Goal: Transaction & Acquisition: Purchase product/service

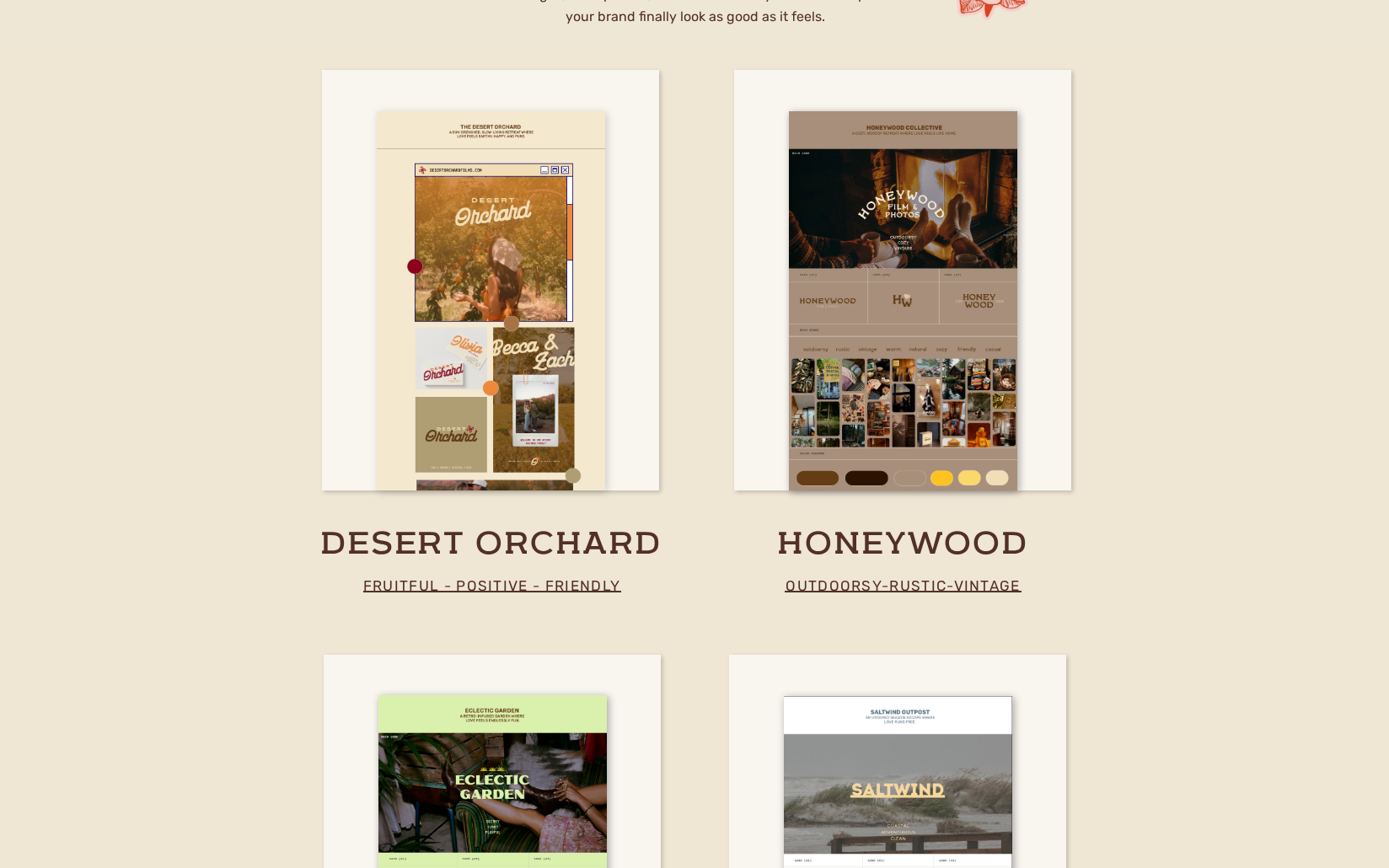
scroll to position [3921, 0]
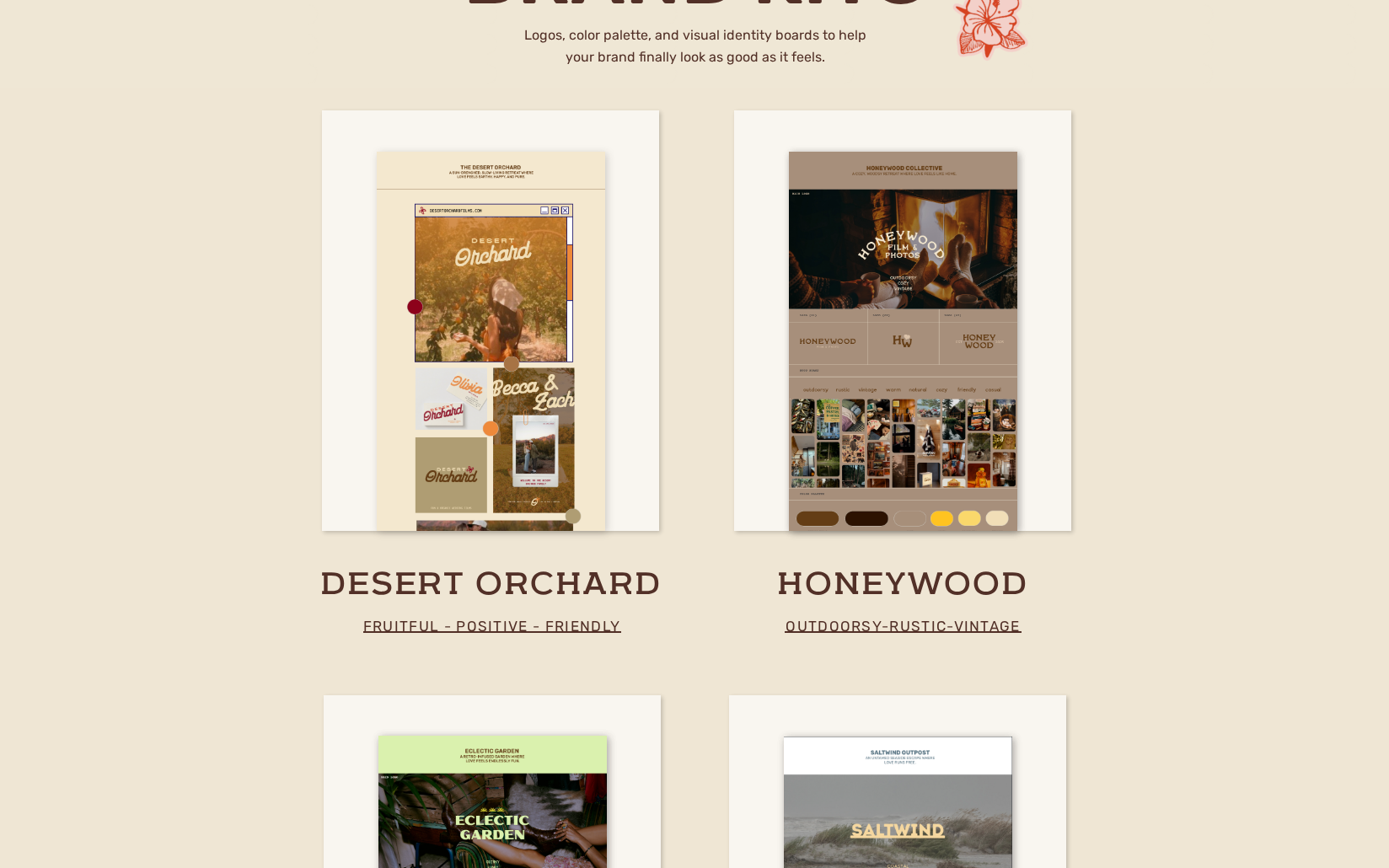
click at [568, 317] on div at bounding box center [490, 341] width 228 height 380
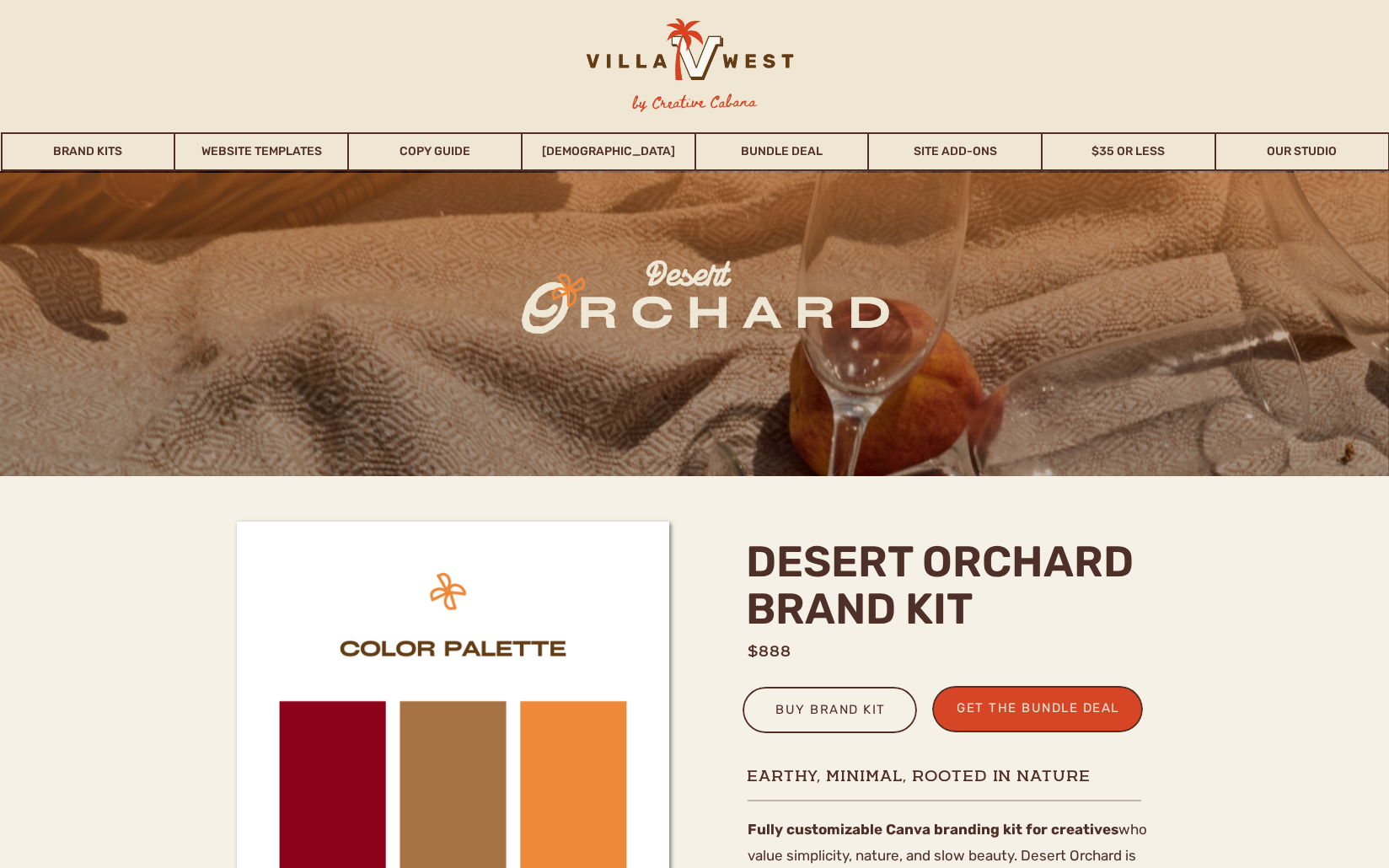
click at [775, 689] on div at bounding box center [829, 710] width 174 height 46
click at [835, 716] on div "buy brand kit" at bounding box center [829, 713] width 135 height 28
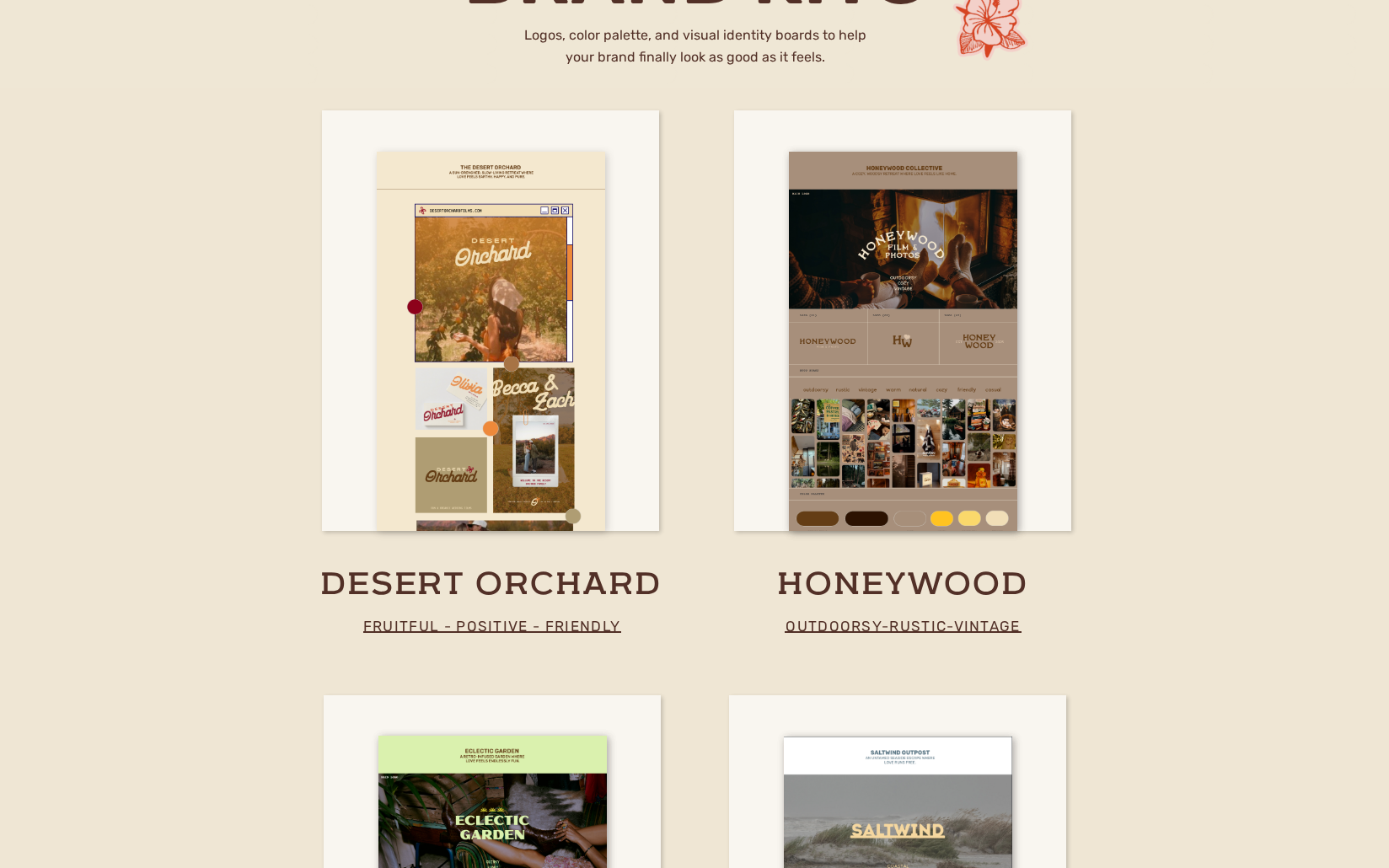
scroll to position [3828, 0]
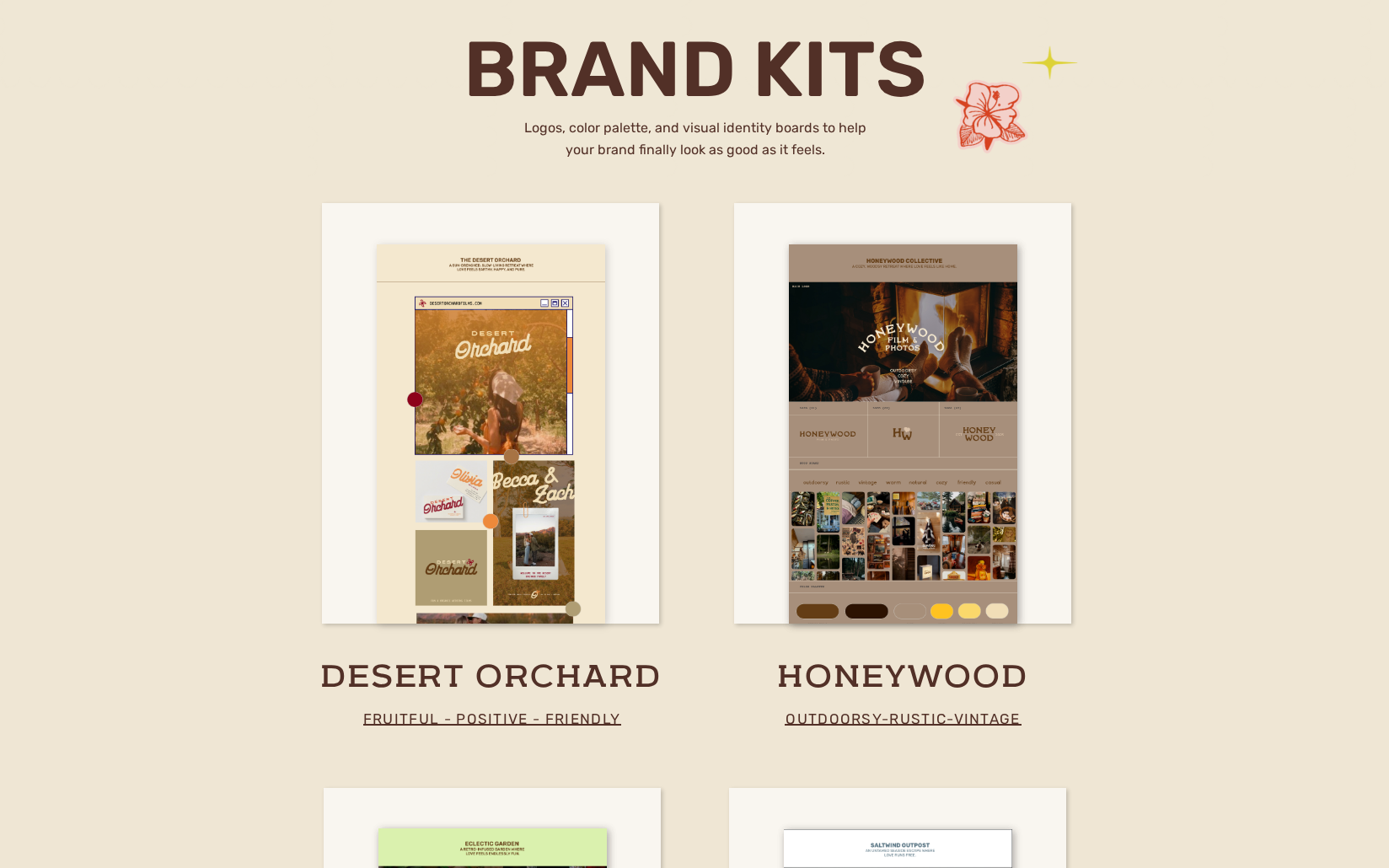
click at [456, 500] on div at bounding box center [490, 434] width 228 height 380
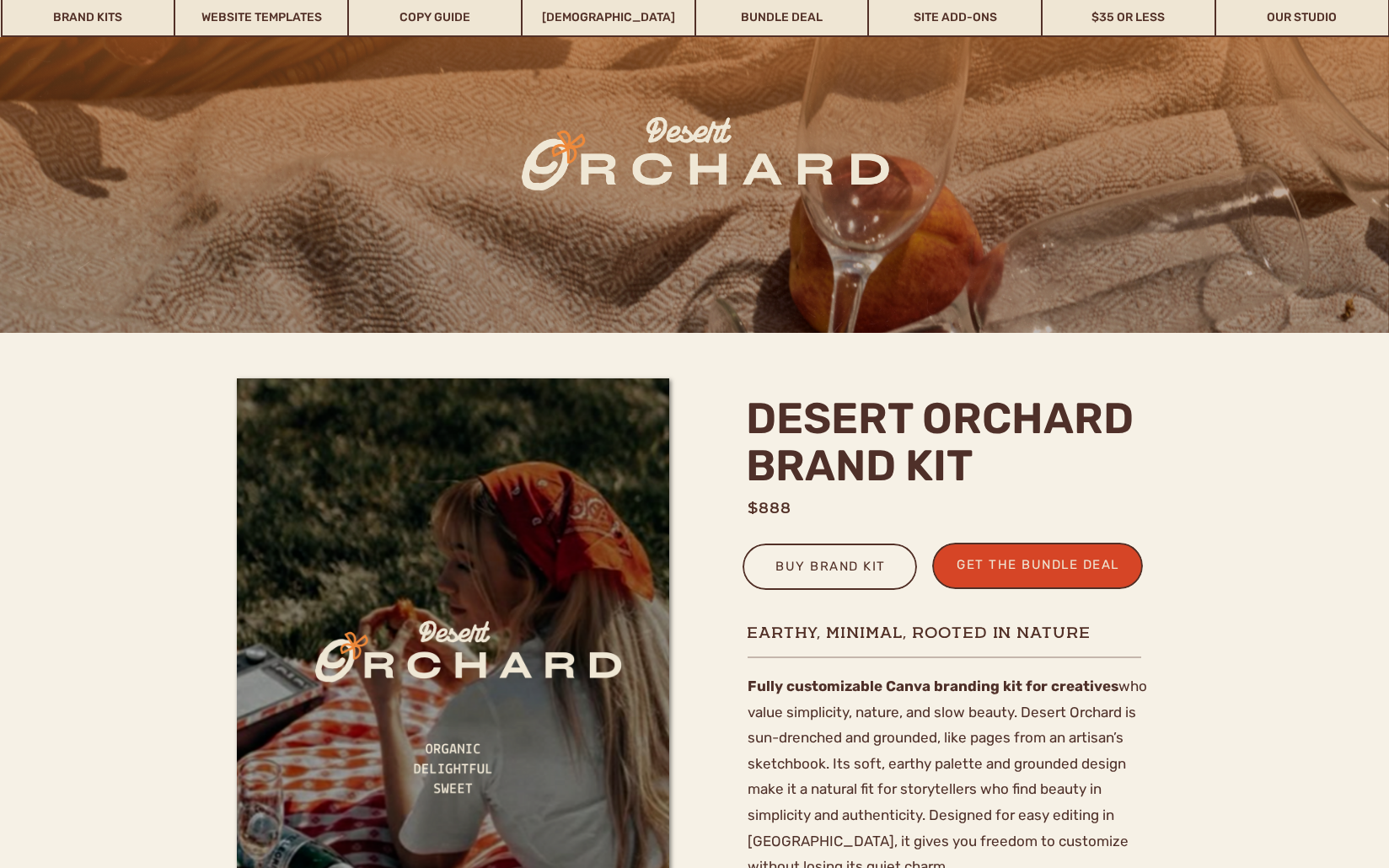
scroll to position [97, 0]
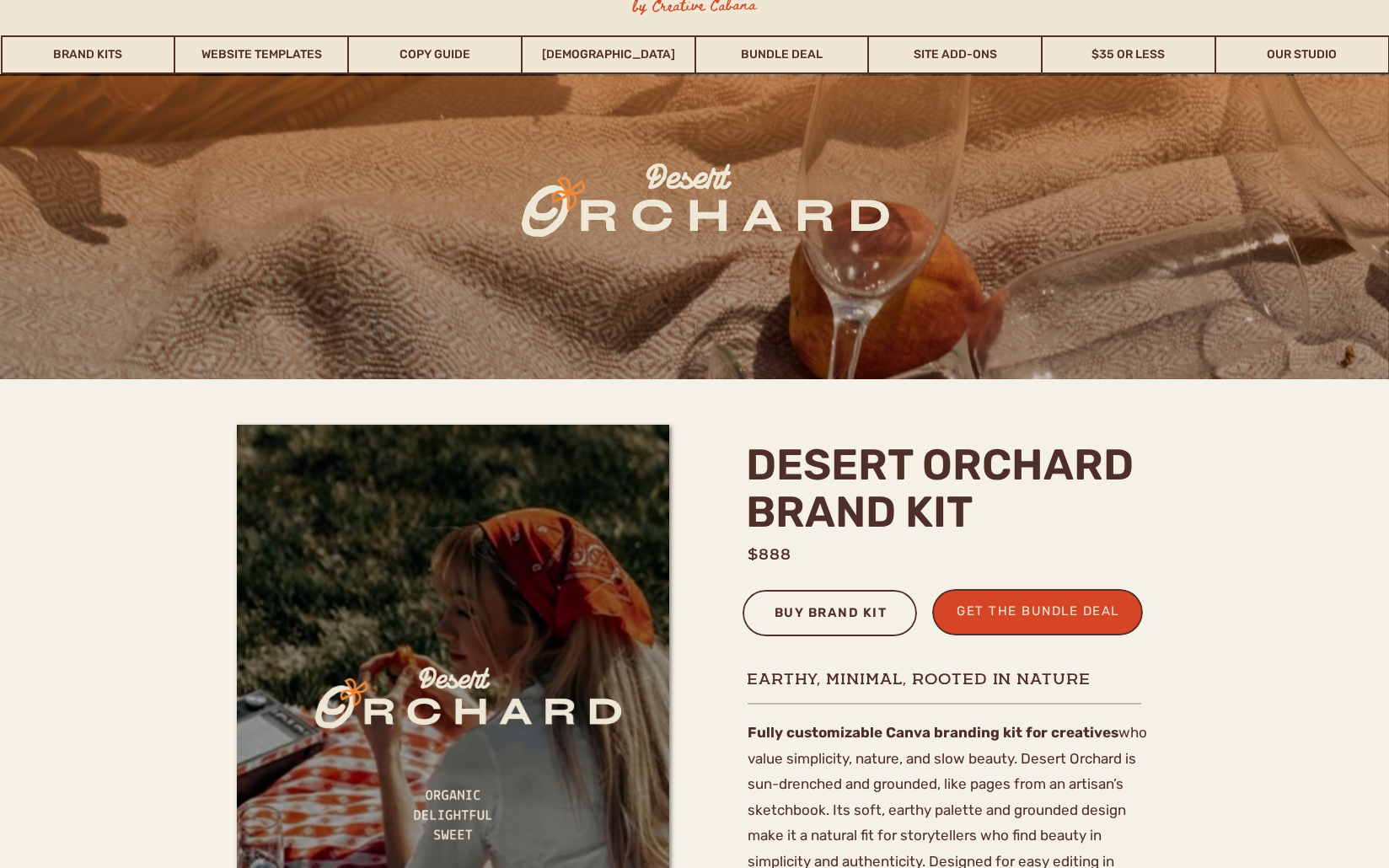
click at [846, 621] on div "buy brand kit" at bounding box center [829, 616] width 135 height 28
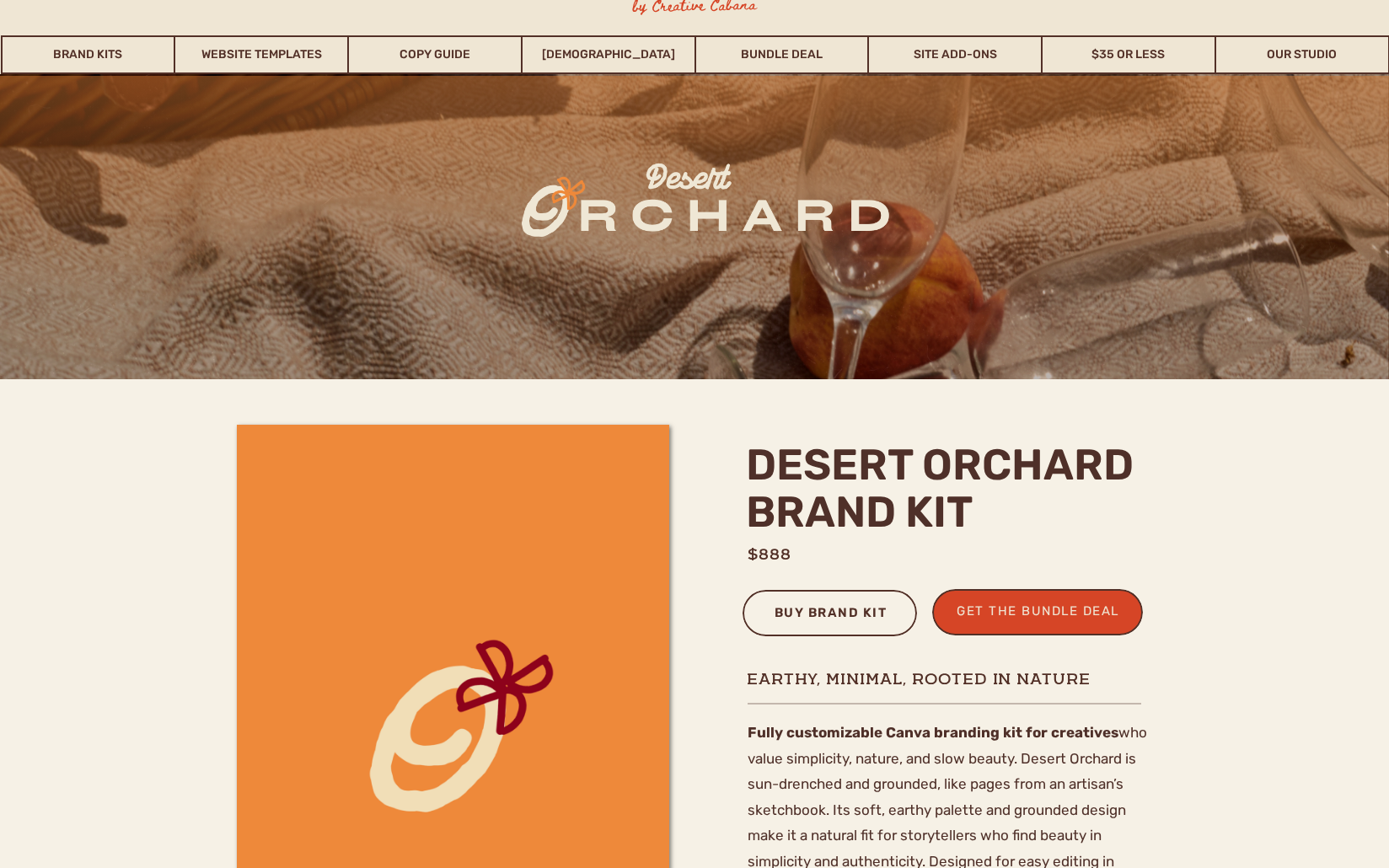
click at [821, 612] on div "buy brand kit" at bounding box center [829, 616] width 135 height 28
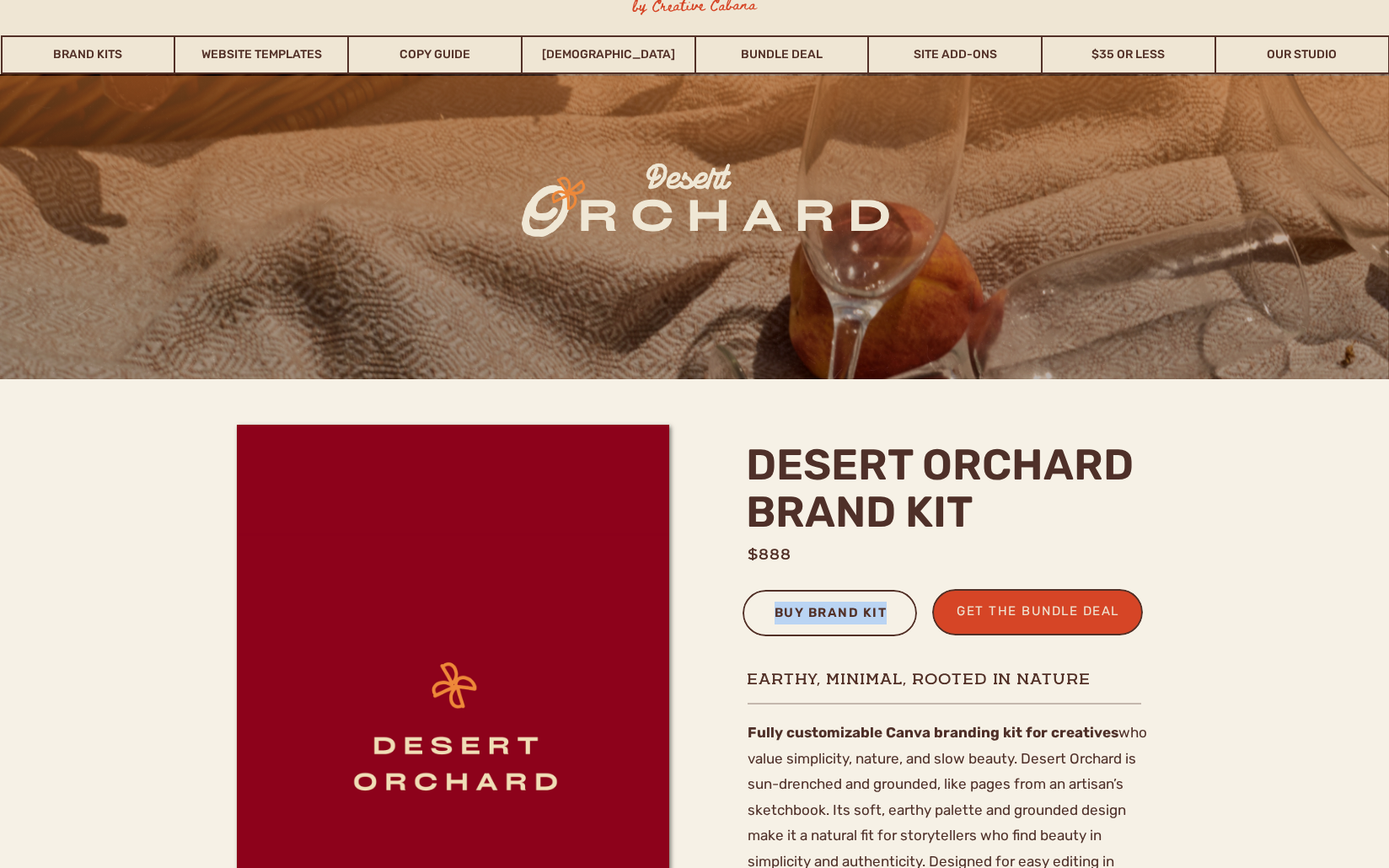
click at [841, 611] on div "buy brand kit" at bounding box center [829, 616] width 135 height 28
